Goal: Browse casually: Explore the website without a specific task or goal

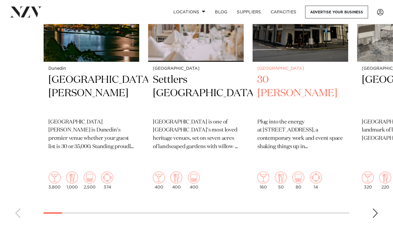
scroll to position [288, 0]
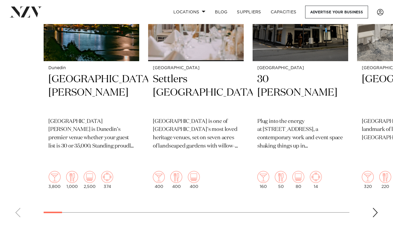
click at [375, 208] on div "Next slide" at bounding box center [375, 212] width 6 height 9
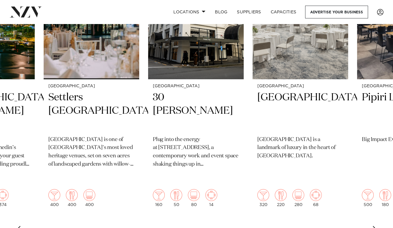
scroll to position [269, 0]
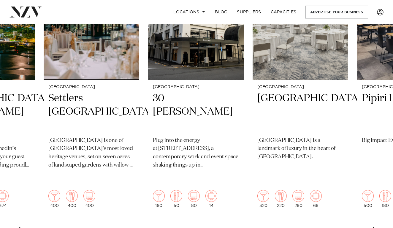
click at [374, 227] on div "Next slide" at bounding box center [375, 231] width 6 height 9
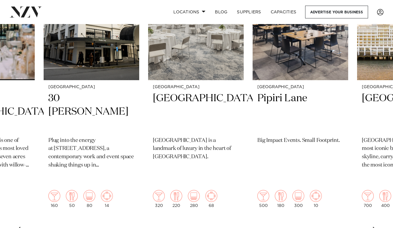
click at [374, 227] on div "Next slide" at bounding box center [375, 231] width 6 height 9
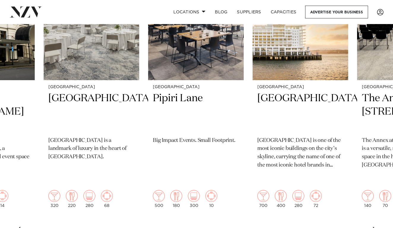
click at [374, 227] on div "Next slide" at bounding box center [375, 231] width 6 height 9
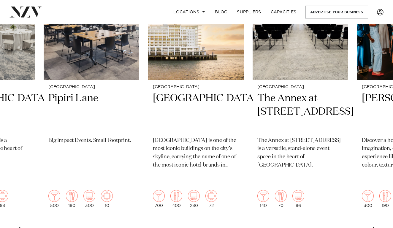
click at [374, 227] on div "Next slide" at bounding box center [375, 231] width 6 height 9
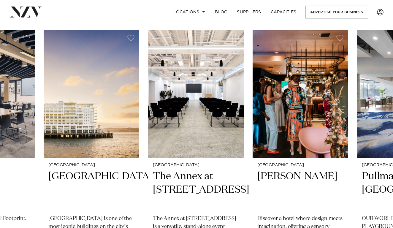
scroll to position [190, 0]
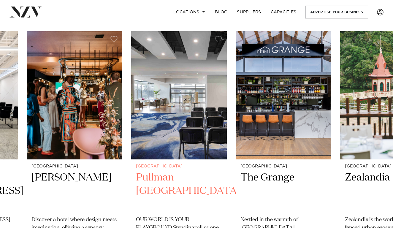
click at [134, 127] on img "9 / 49" at bounding box center [178, 95] width 95 height 128
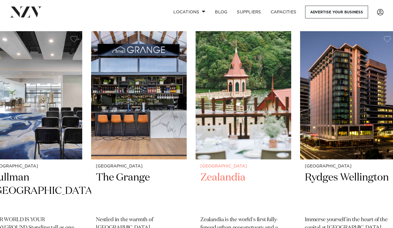
click at [190, 131] on swiper-container "Dunedin Forsyth Barr Stadium Forsyth Barr Stadium is Dunedin’s premier venue wh…" at bounding box center [196, 175] width 393 height 289
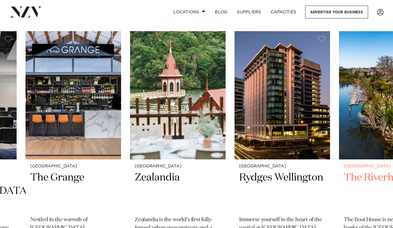
click at [346, 116] on img "13 / 49" at bounding box center [386, 95] width 95 height 128
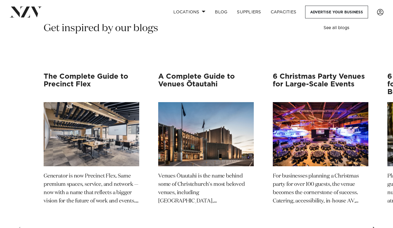
scroll to position [1177, 0]
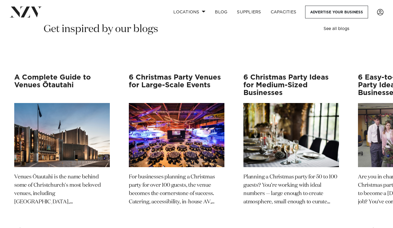
click at [238, 118] on swiper-container "The Complete Guide to Precinct Flex Generator is now Precinct Flex. Same premiu…" at bounding box center [196, 158] width 393 height 168
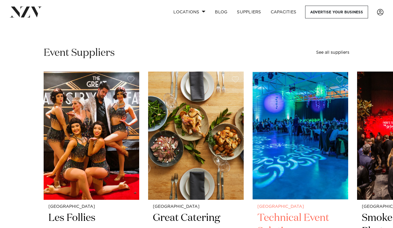
scroll to position [1412, 0]
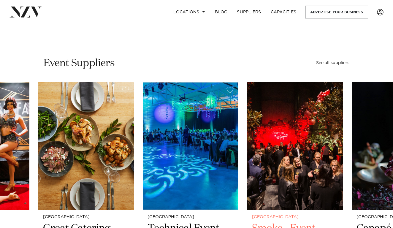
click at [277, 122] on img "4 / 6" at bounding box center [294, 146] width 95 height 128
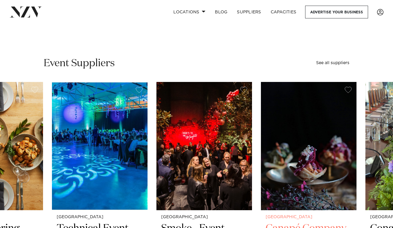
click at [268, 123] on img "5 / 6" at bounding box center [308, 146] width 95 height 128
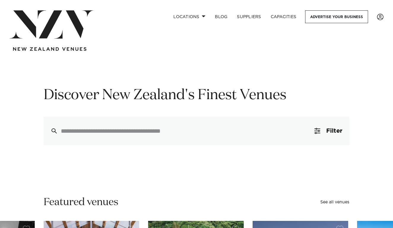
scroll to position [0, 0]
click at [197, 14] on link "Locations" at bounding box center [189, 16] width 42 height 13
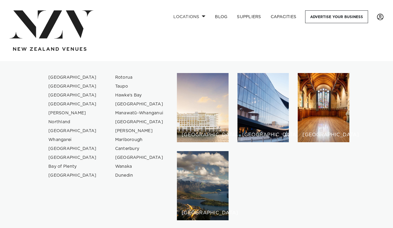
click at [383, 18] on link at bounding box center [380, 17] width 16 height 7
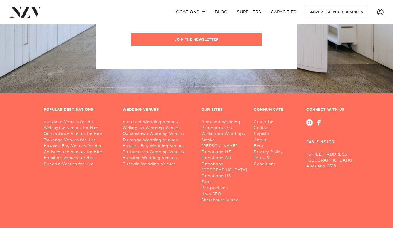
scroll to position [309, 0]
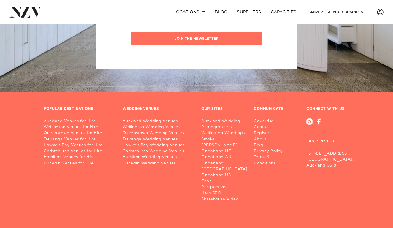
click at [259, 138] on link "About" at bounding box center [275, 139] width 43 height 6
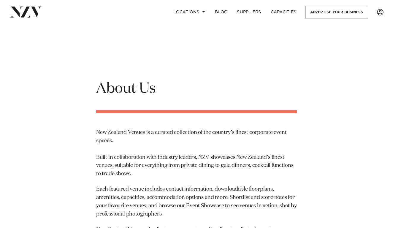
click at [30, 12] on img at bounding box center [25, 12] width 32 height 11
